Goal: Entertainment & Leisure: Consume media (video, audio)

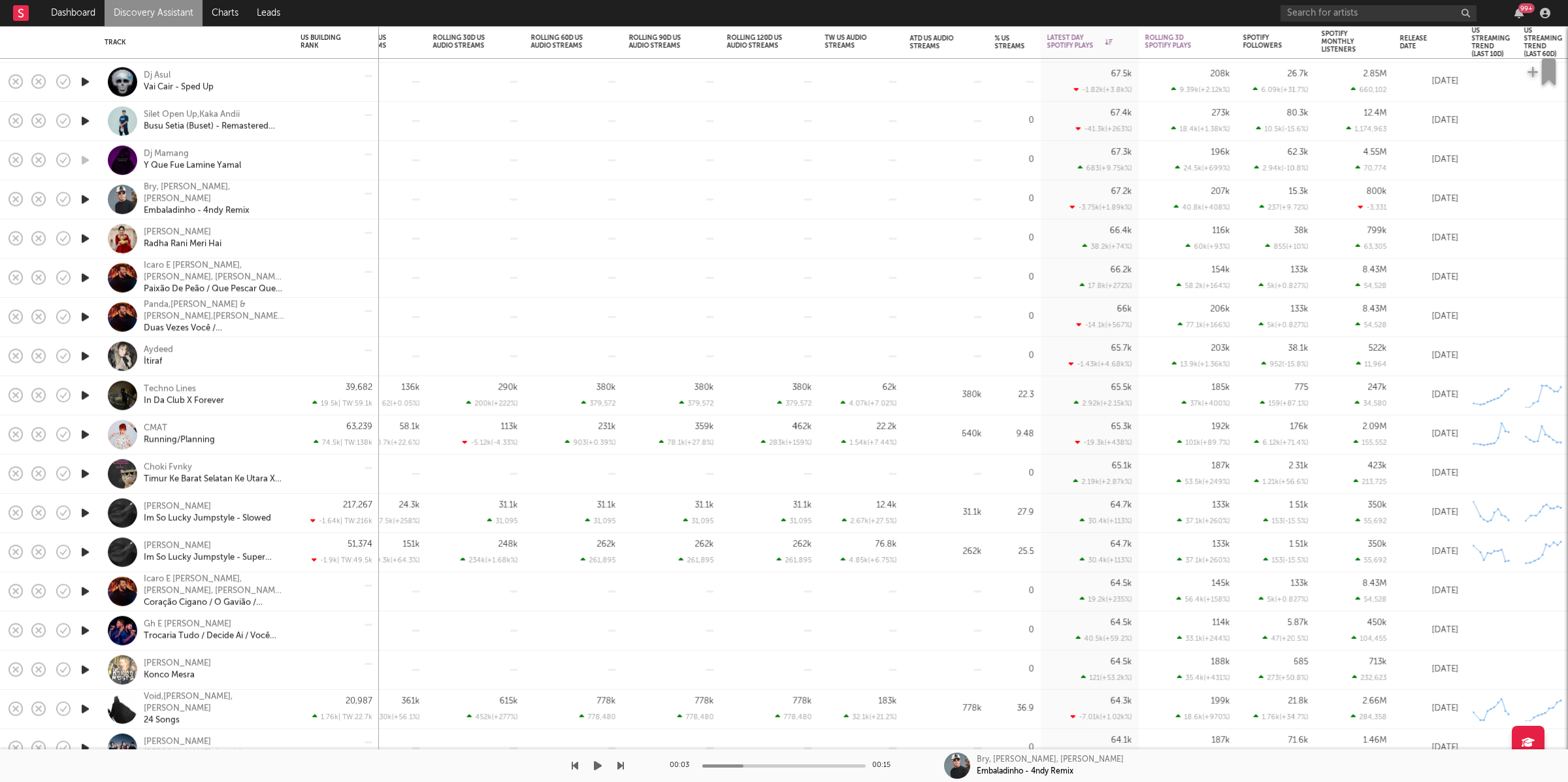
click at [592, 763] on button "button" at bounding box center [598, 764] width 13 height 32
click at [619, 767] on icon "button" at bounding box center [620, 765] width 6 height 10
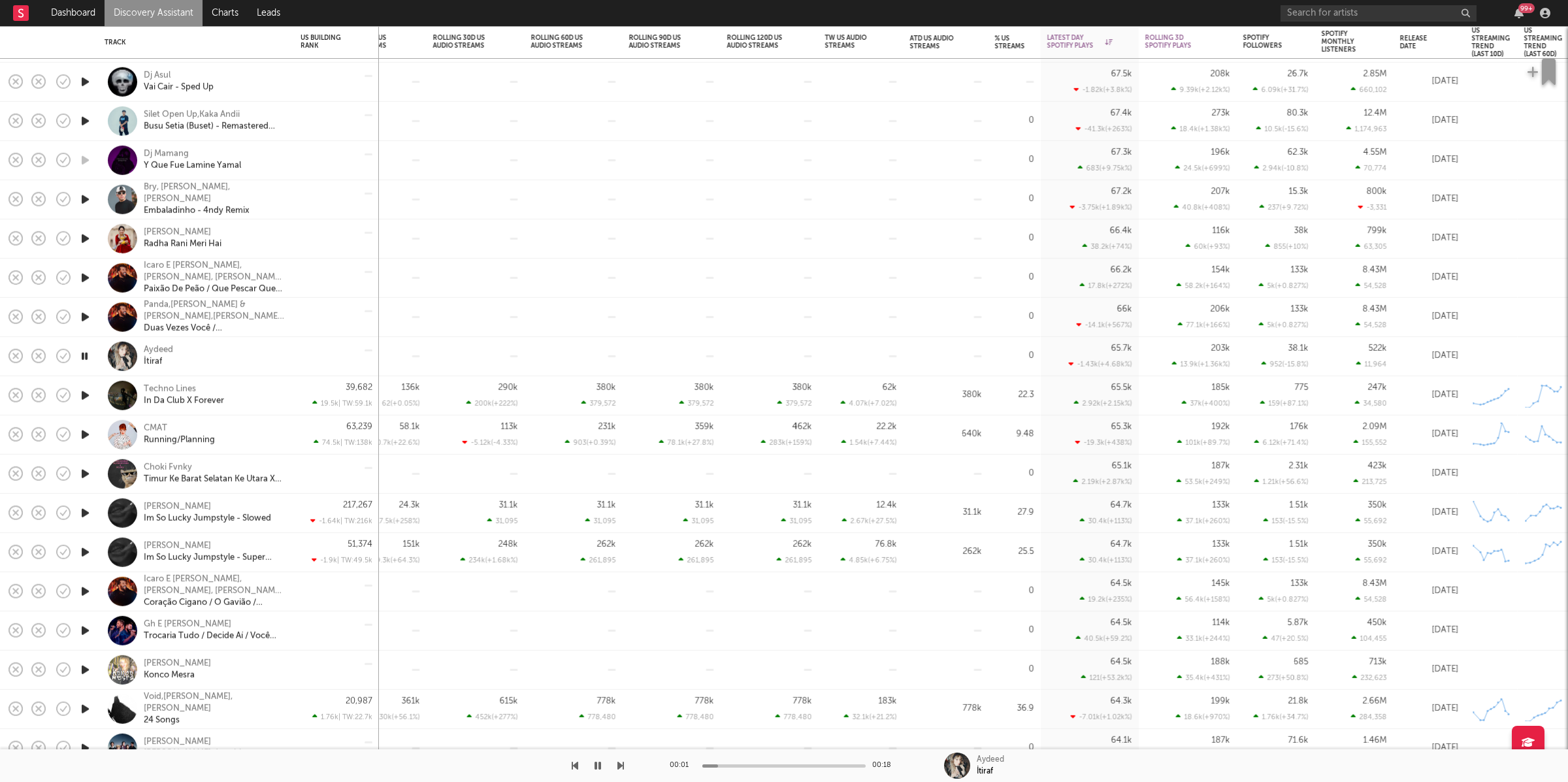
click at [620, 764] on icon "button" at bounding box center [620, 765] width 6 height 10
click at [623, 764] on icon "button" at bounding box center [620, 765] width 6 height 10
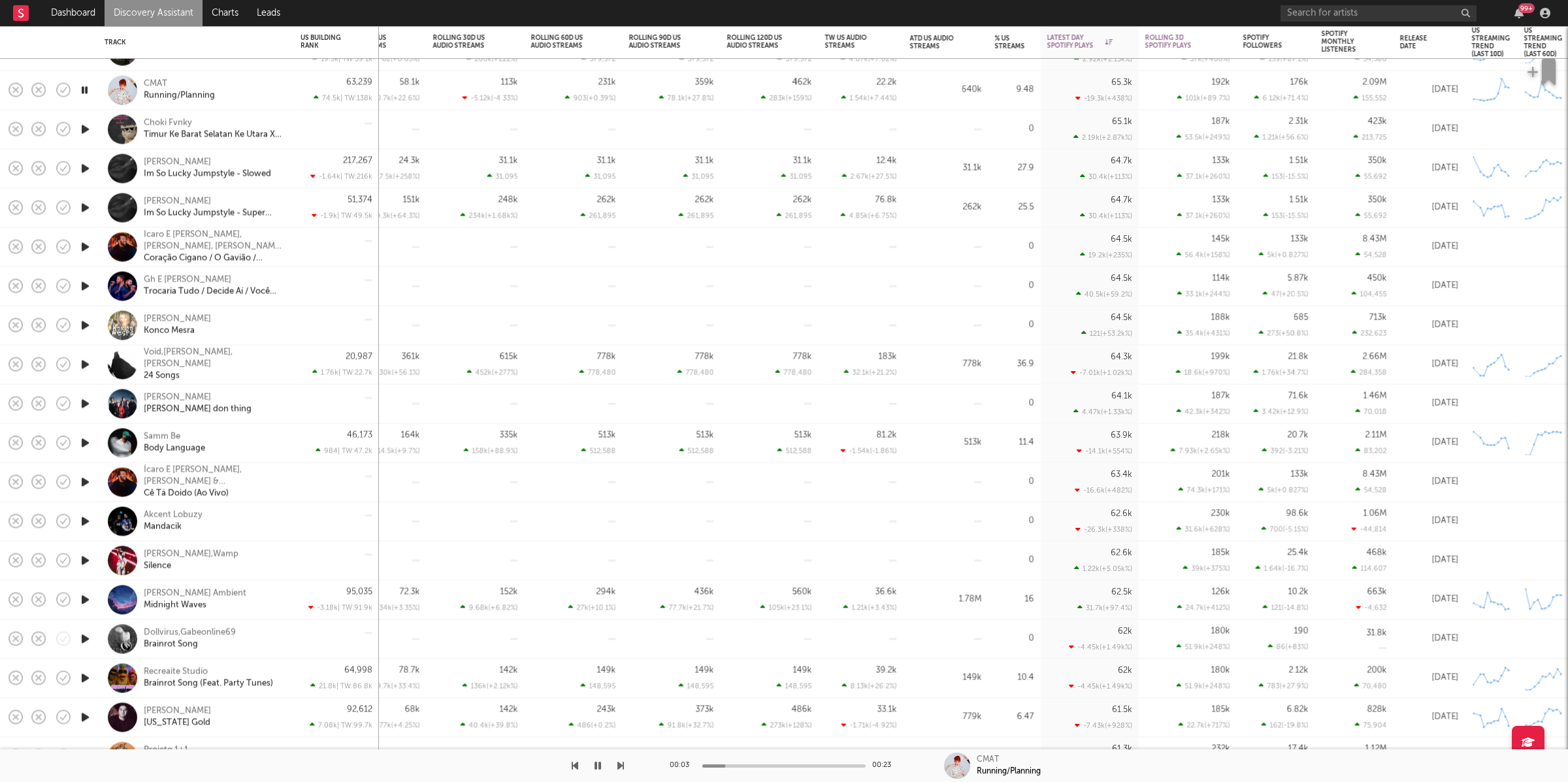
click at [624, 758] on div "00:03 00:23 CMAT Running/Planning" at bounding box center [784, 764] width 1568 height 32
click at [620, 765] on icon "button" at bounding box center [620, 765] width 6 height 10
click at [620, 759] on button "button" at bounding box center [620, 764] width 6 height 32
click at [623, 766] on icon "button" at bounding box center [620, 765] width 6 height 10
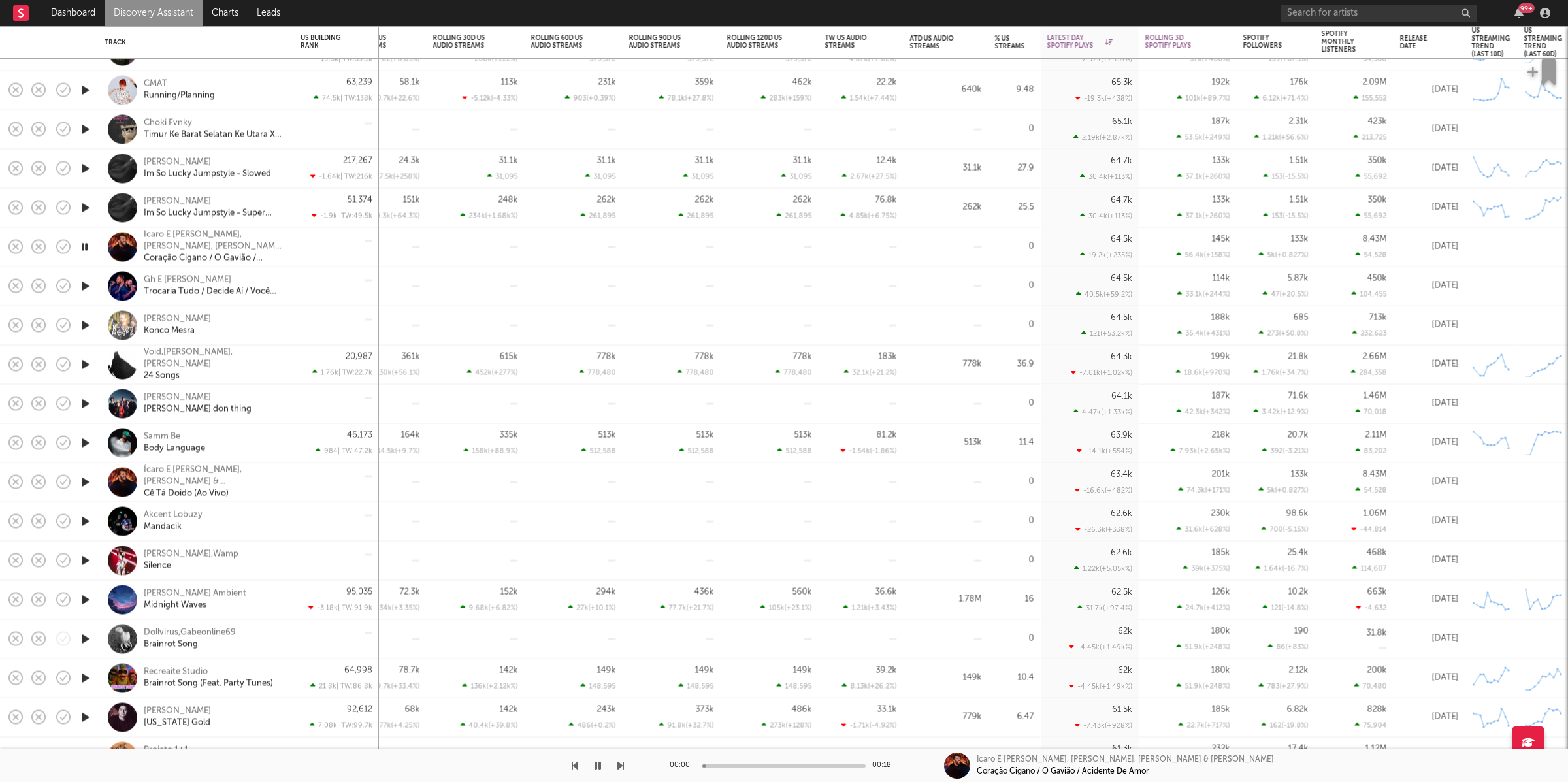
click at [623, 766] on icon "button" at bounding box center [620, 765] width 6 height 10
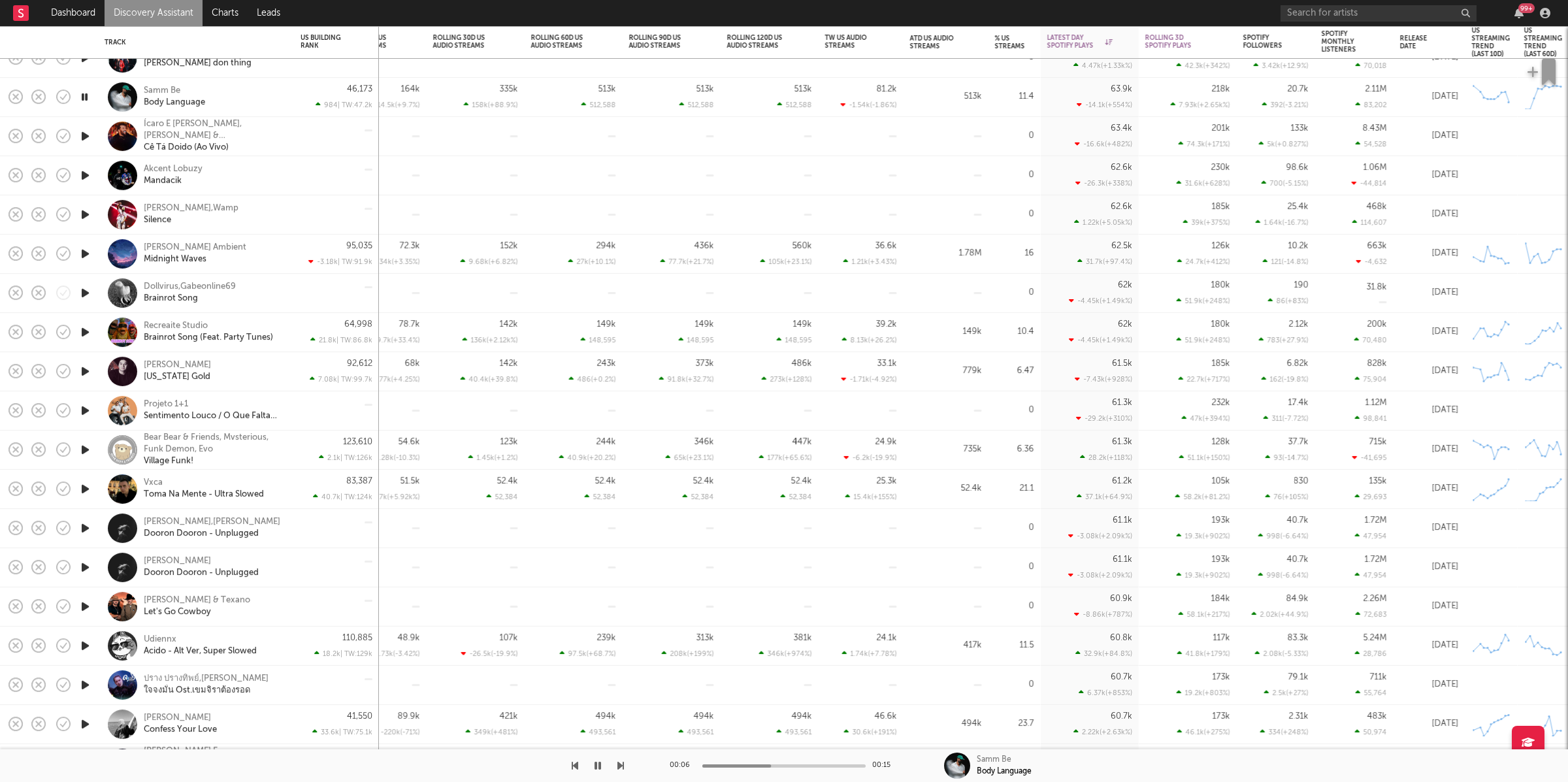
click at [617, 770] on icon "button" at bounding box center [620, 765] width 6 height 10
click at [619, 766] on icon "button" at bounding box center [620, 765] width 6 height 10
click at [621, 764] on icon "button" at bounding box center [620, 765] width 6 height 10
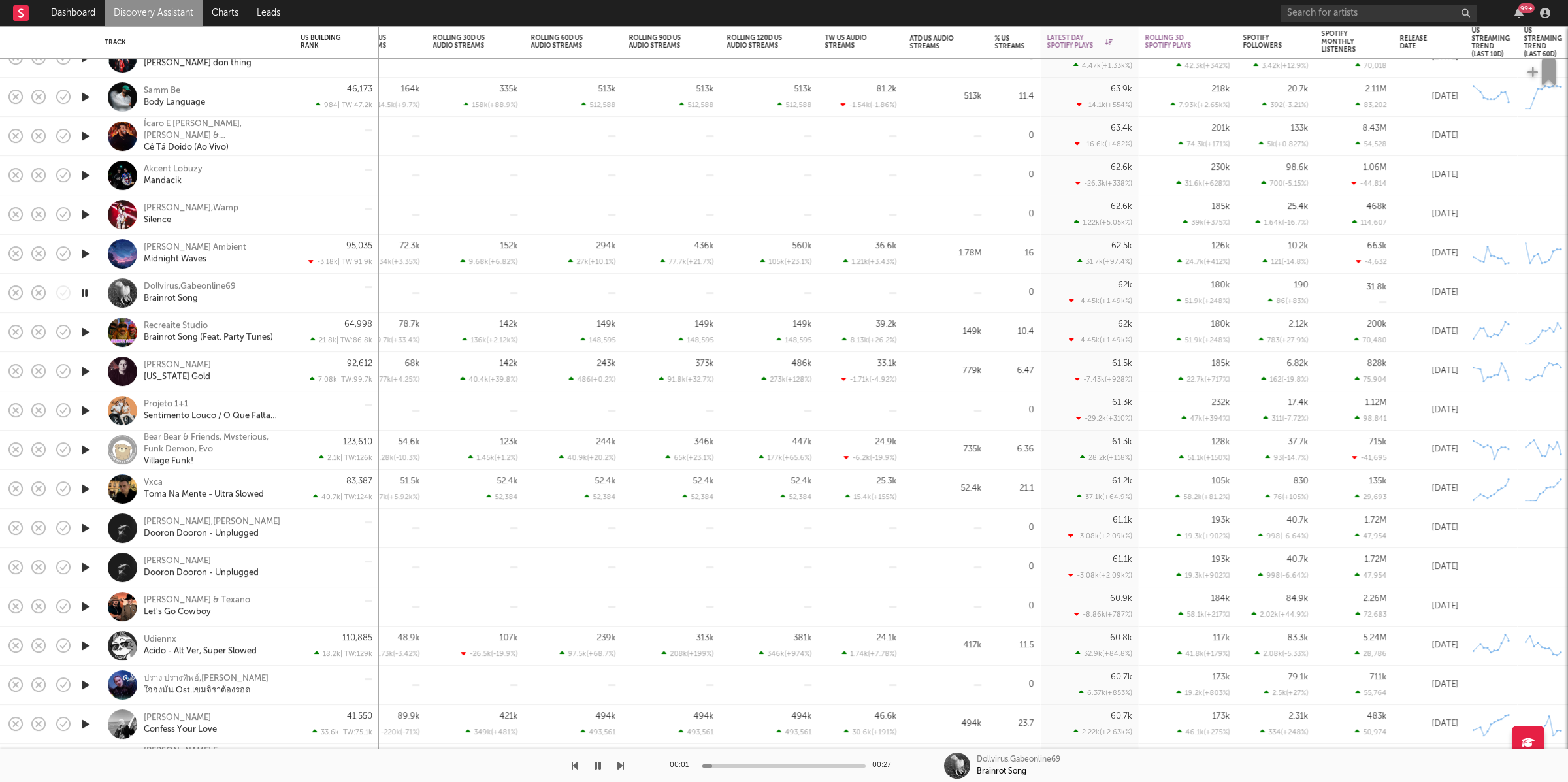
click at [621, 764] on icon "button" at bounding box center [620, 765] width 6 height 10
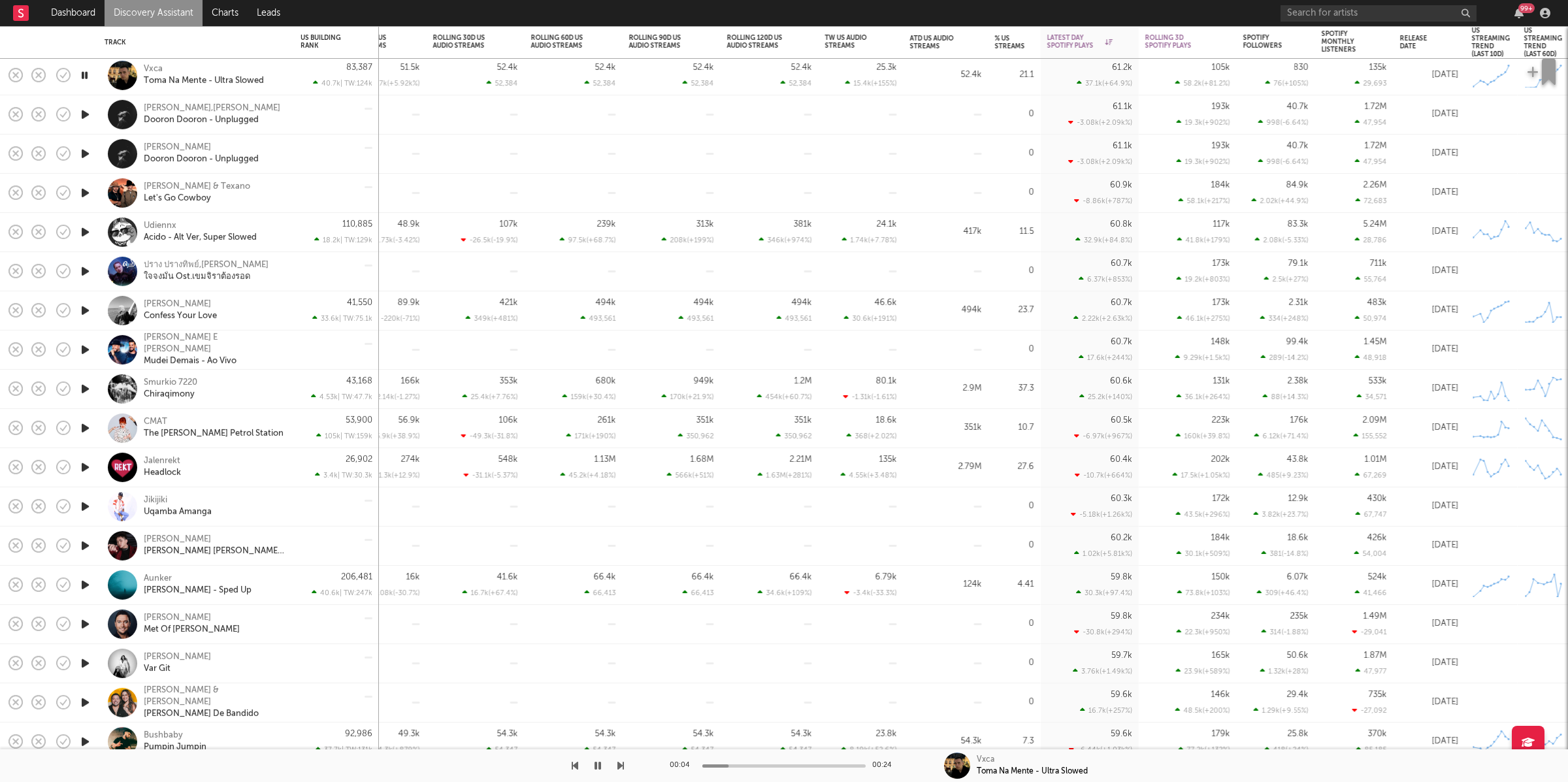
click at [619, 761] on icon "button" at bounding box center [620, 765] width 6 height 10
click at [603, 764] on div at bounding box center [312, 764] width 624 height 32
click at [600, 765] on icon "button" at bounding box center [598, 765] width 6 height 10
click at [592, 764] on button "button" at bounding box center [598, 764] width 13 height 32
click at [620, 764] on icon "button" at bounding box center [620, 765] width 6 height 10
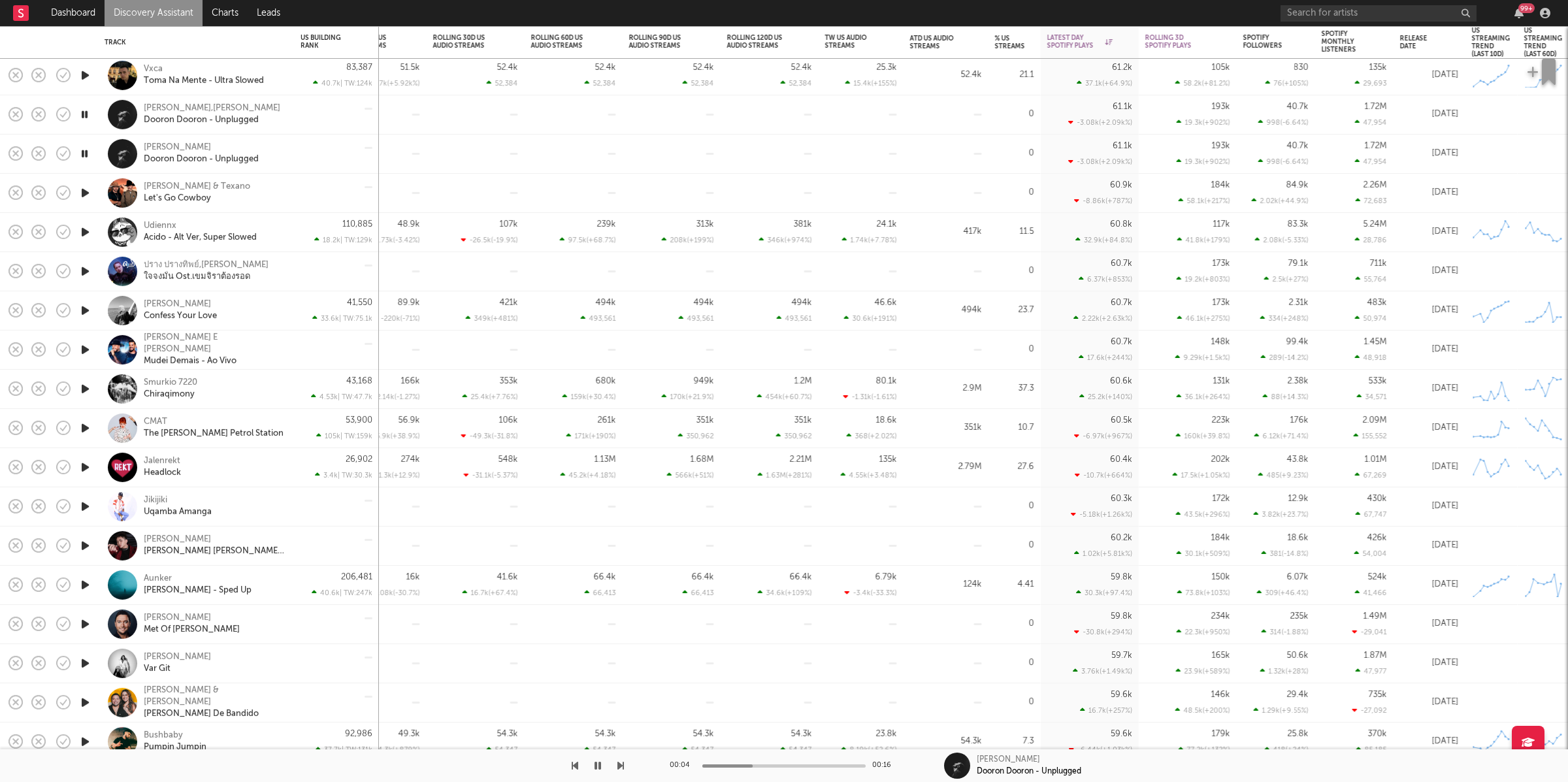
click at [620, 764] on icon "button" at bounding box center [620, 765] width 6 height 10
click at [618, 764] on icon "button" at bounding box center [620, 765] width 6 height 10
click at [618, 764] on icon "button" at bounding box center [620, 765] width 6 height 10
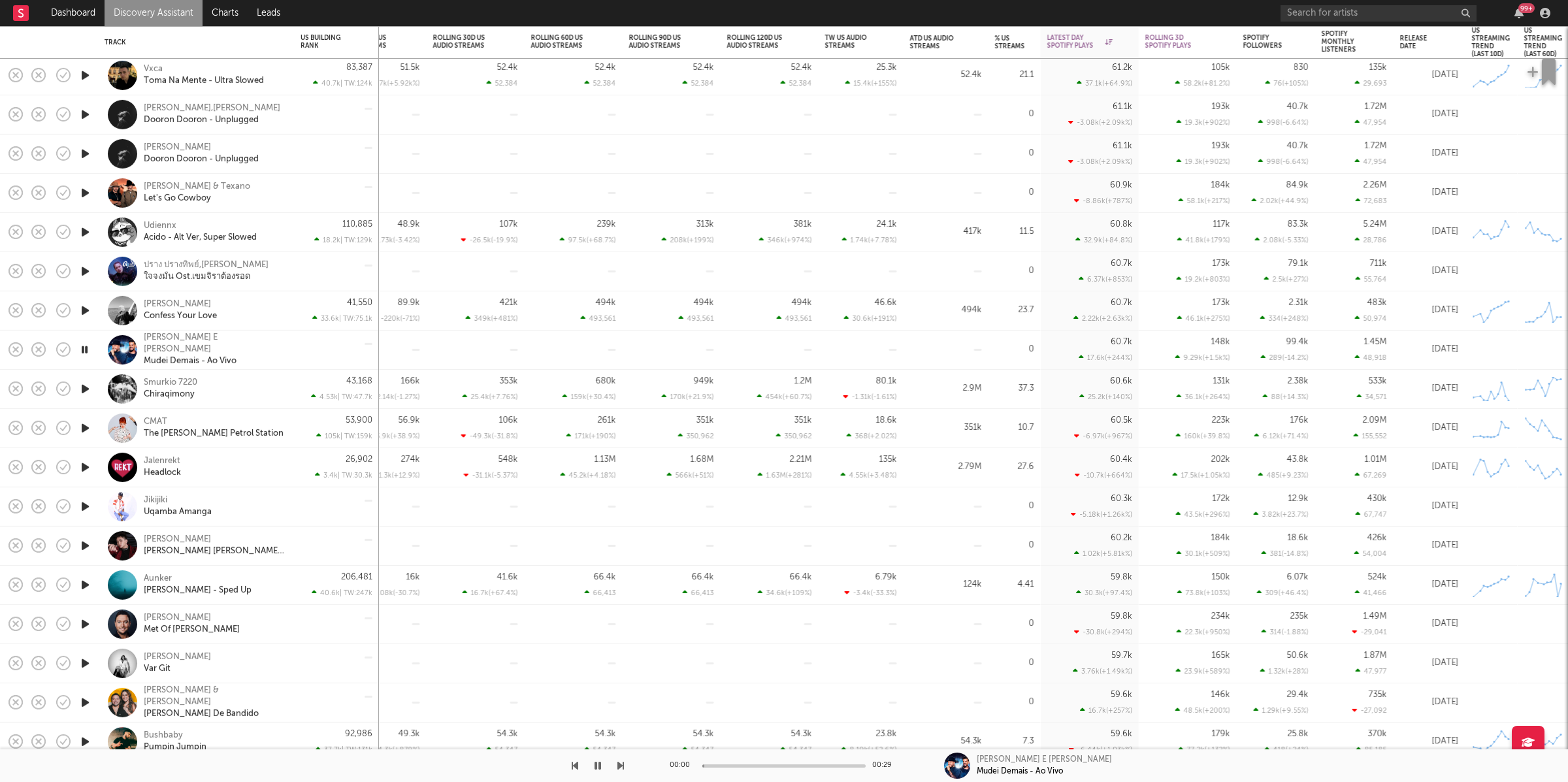
click at [618, 764] on icon "button" at bounding box center [620, 765] width 6 height 10
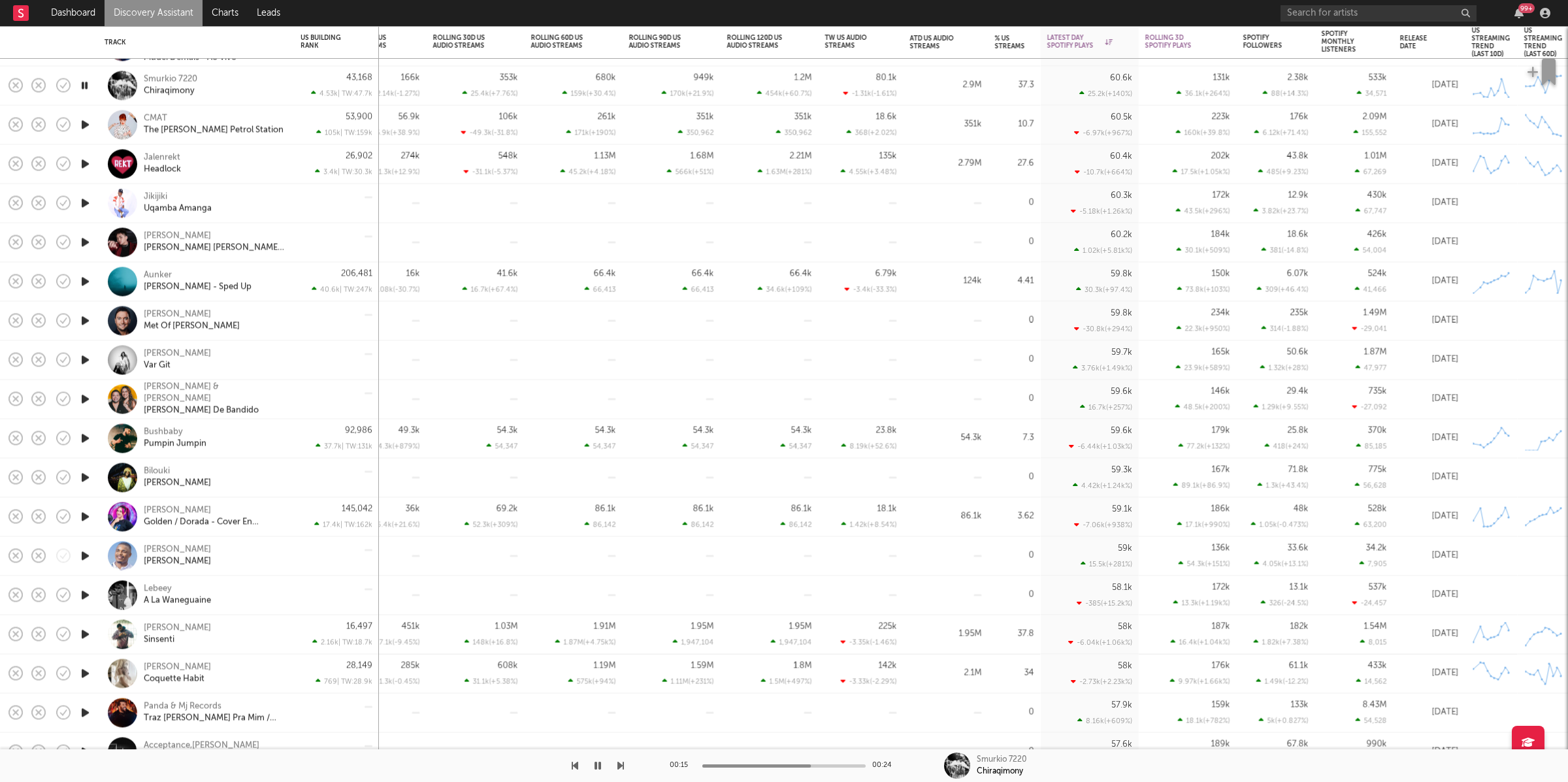
click at [87, 85] on icon "button" at bounding box center [84, 86] width 12 height 17
click at [597, 766] on icon "button" at bounding box center [598, 765] width 8 height 10
click at [620, 767] on icon "button" at bounding box center [620, 765] width 6 height 10
click at [620, 764] on icon "button" at bounding box center [620, 765] width 6 height 10
click at [618, 765] on icon "button" at bounding box center [620, 765] width 6 height 10
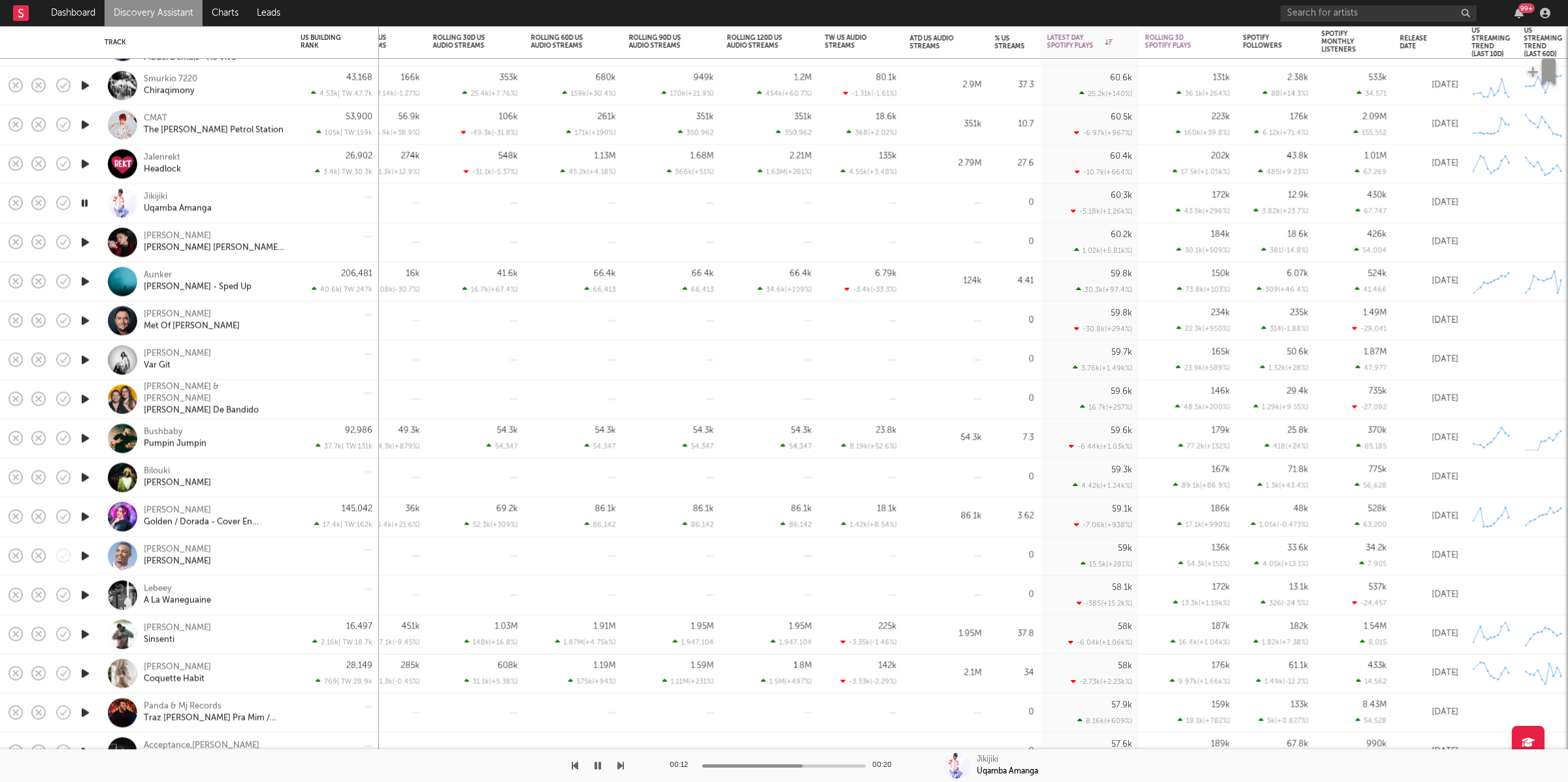
click at [613, 765] on div at bounding box center [312, 764] width 624 height 32
click at [619, 764] on icon "button" at bounding box center [620, 765] width 6 height 10
click at [622, 763] on icon "button" at bounding box center [620, 765] width 6 height 10
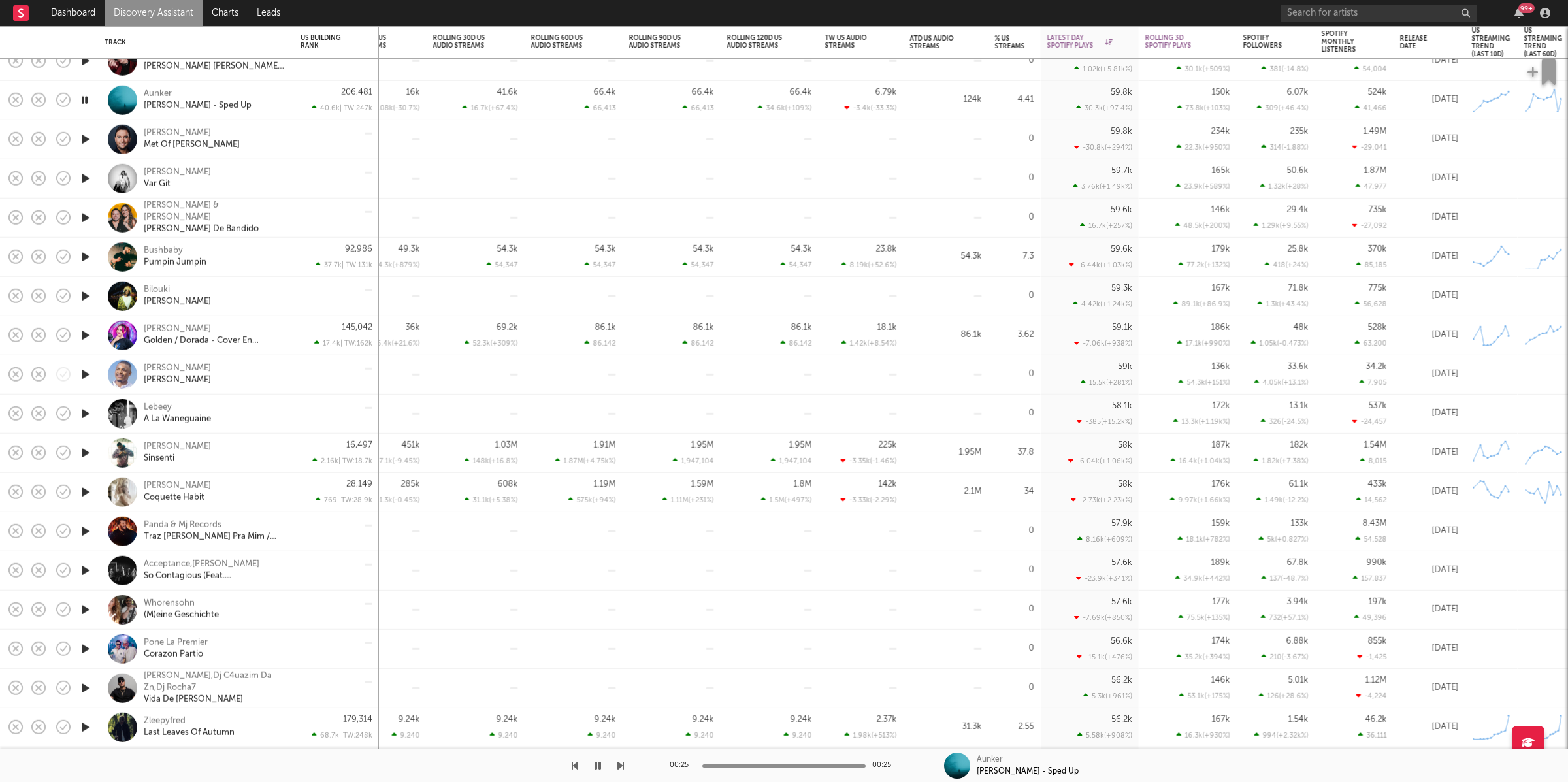
click at [83, 99] on icon "button" at bounding box center [84, 101] width 12 height 17
drag, startPoint x: 600, startPoint y: 769, endPoint x: 615, endPoint y: 766, distance: 15.3
click at [600, 769] on icon "button" at bounding box center [598, 765] width 8 height 10
click at [619, 766] on icon "button" at bounding box center [620, 765] width 6 height 10
click at [622, 766] on icon "button" at bounding box center [620, 765] width 6 height 10
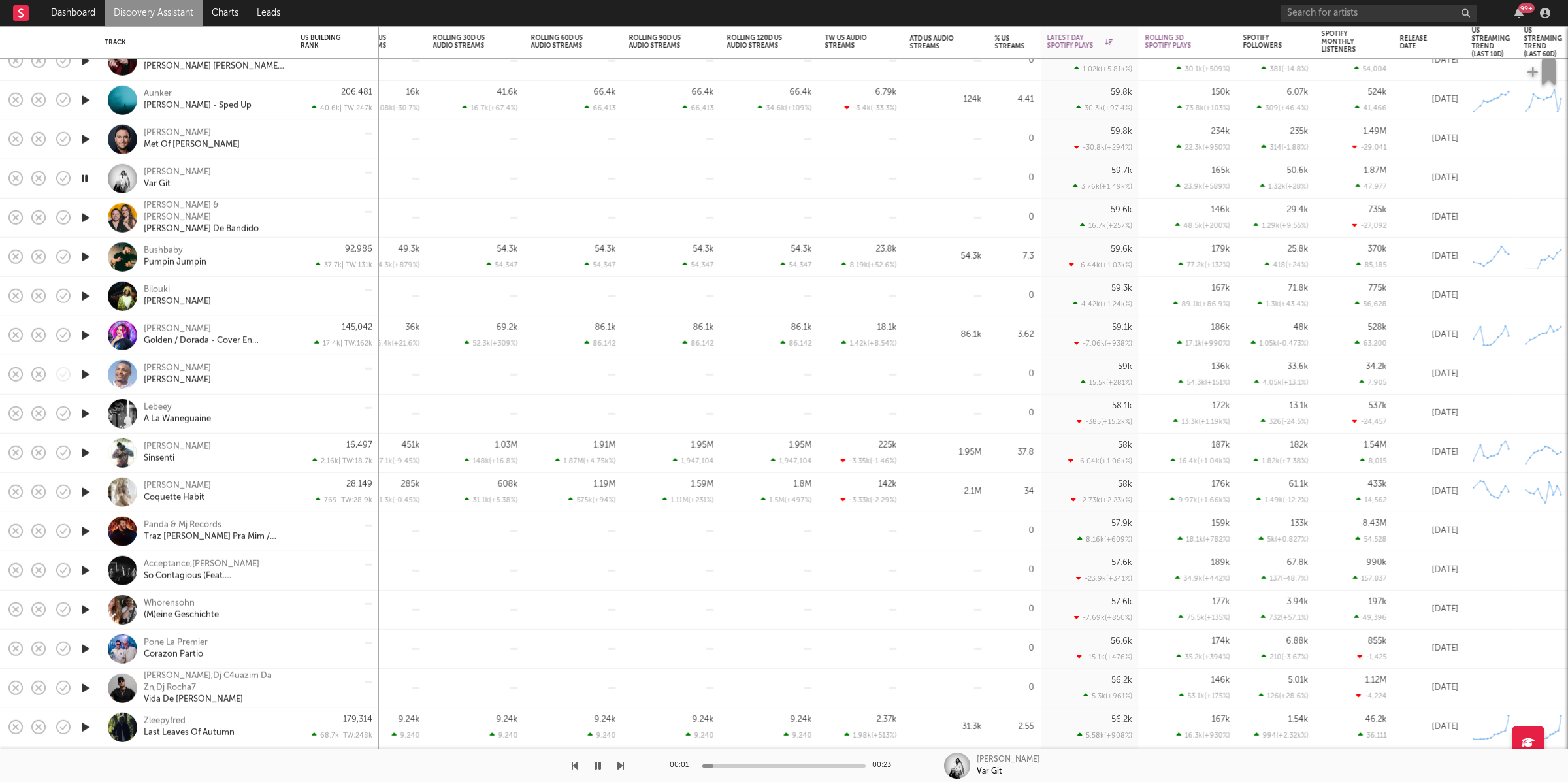
click at [574, 764] on icon "button" at bounding box center [575, 765] width 6 height 10
click at [622, 758] on button "button" at bounding box center [620, 764] width 6 height 32
click at [620, 767] on icon "button" at bounding box center [620, 765] width 6 height 10
click at [620, 766] on icon "button" at bounding box center [620, 765] width 6 height 10
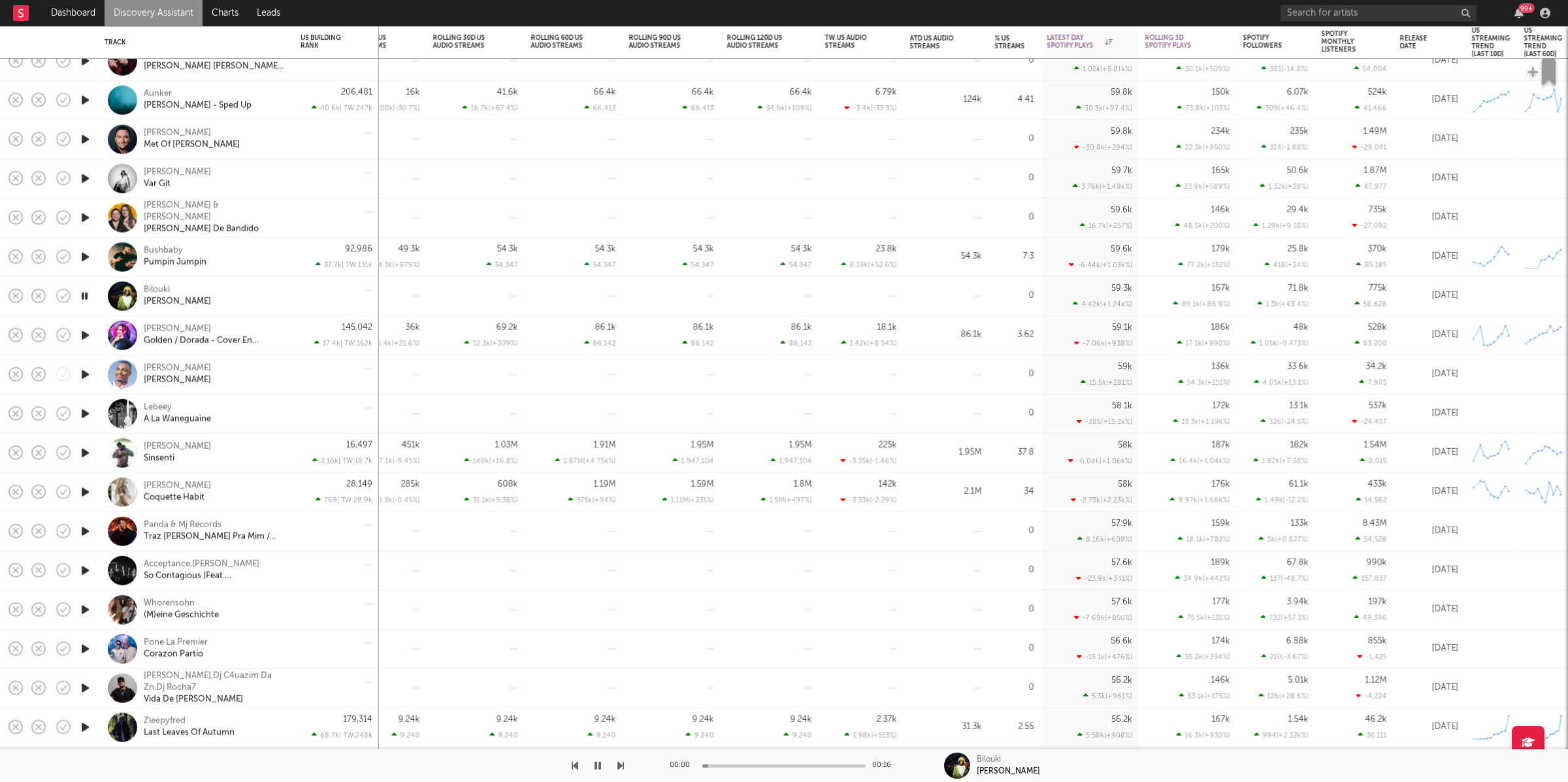
click at [620, 766] on icon "button" at bounding box center [620, 765] width 6 height 10
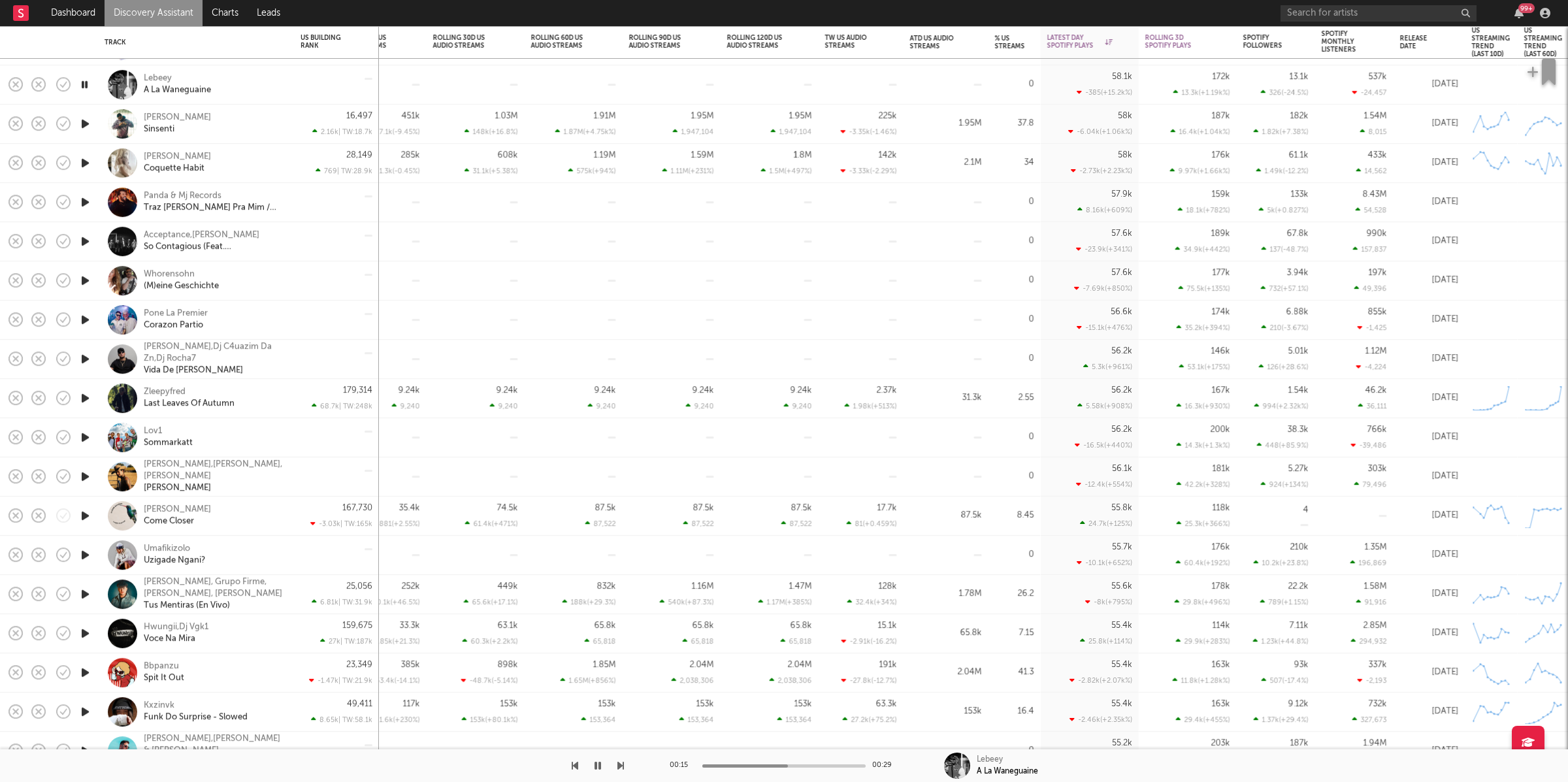
click at [621, 761] on icon "button" at bounding box center [620, 765] width 6 height 10
click at [621, 764] on icon "button" at bounding box center [620, 765] width 6 height 10
